Goal: Communication & Community: Answer question/provide support

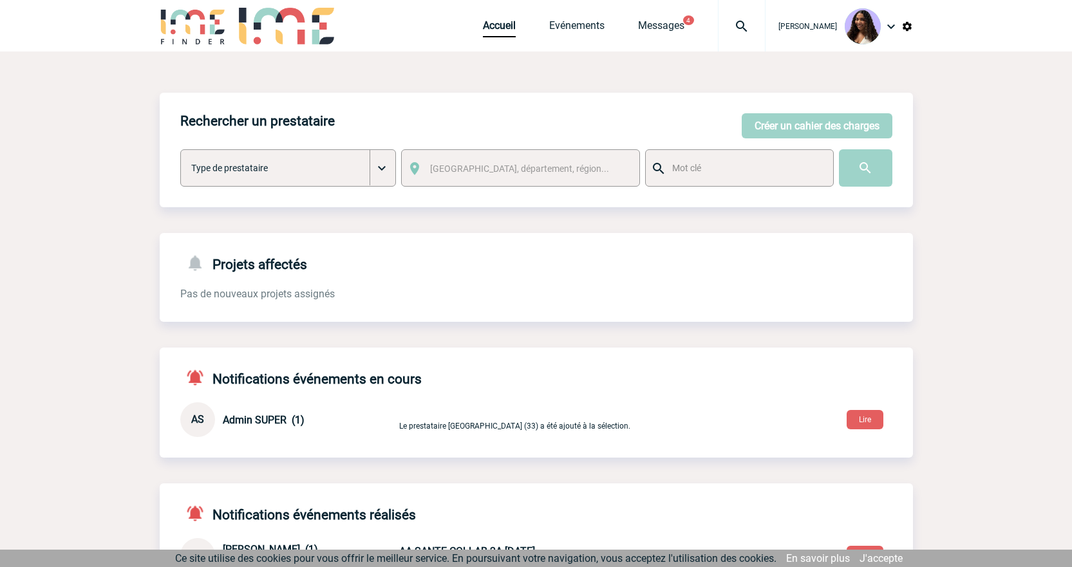
click at [667, 21] on span "Messages" at bounding box center [678, 25] width 80 height 12
click at [652, 26] on link "Messages" at bounding box center [661, 28] width 46 height 18
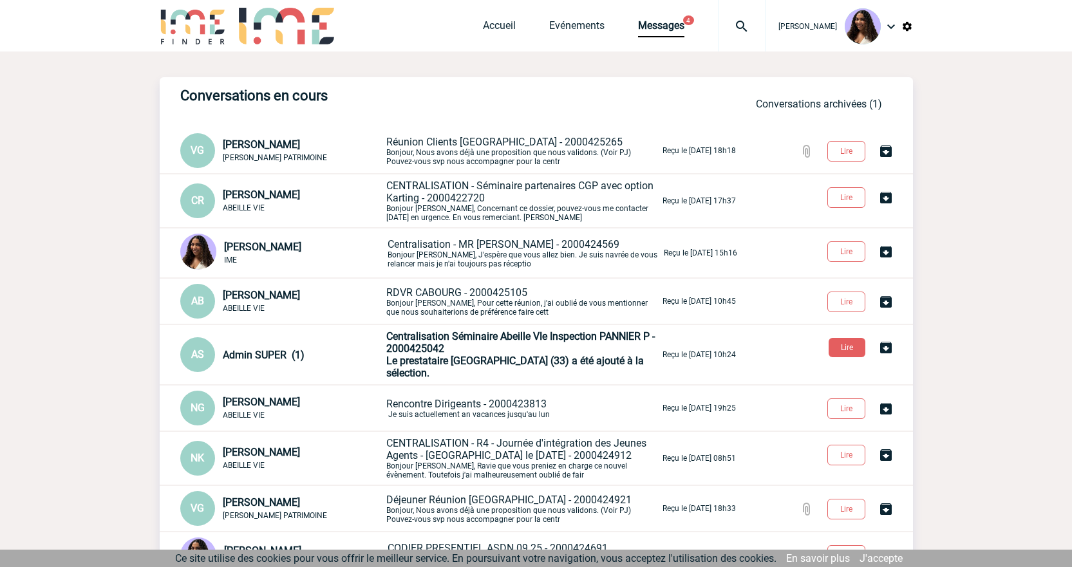
click at [300, 205] on div "Corinne REBOLLO ABEILLE VIE" at bounding box center [303, 201] width 161 height 24
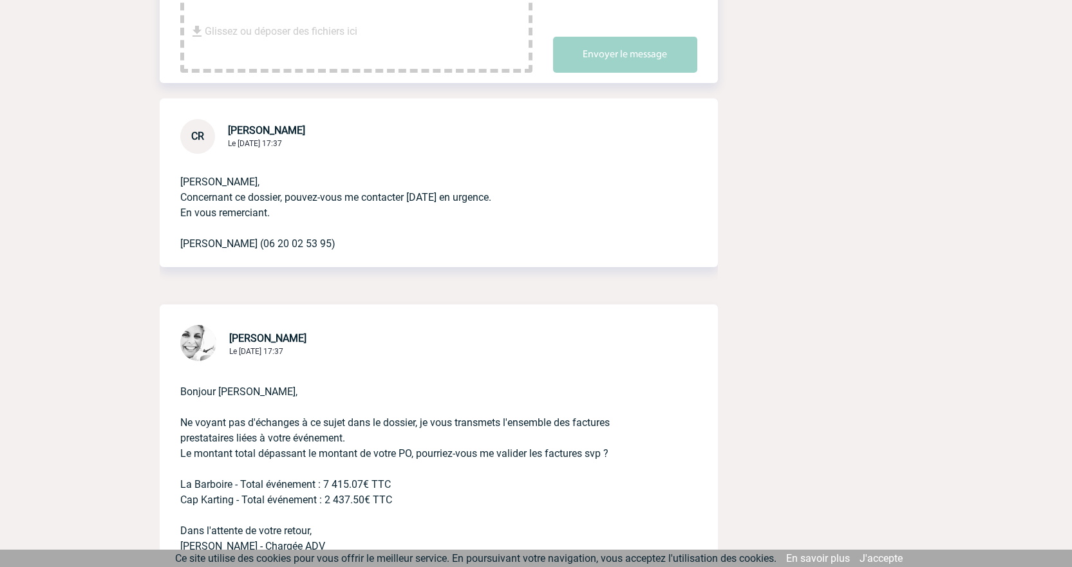
scroll to position [472, 0]
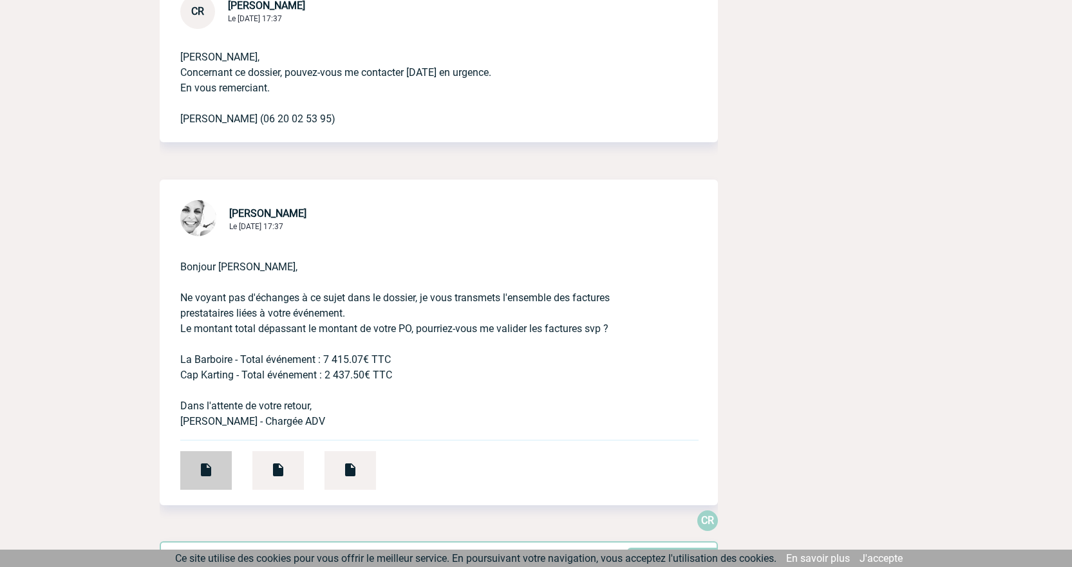
click at [214, 480] on div at bounding box center [206, 470] width 52 height 39
